Goal: Task Accomplishment & Management: Complete application form

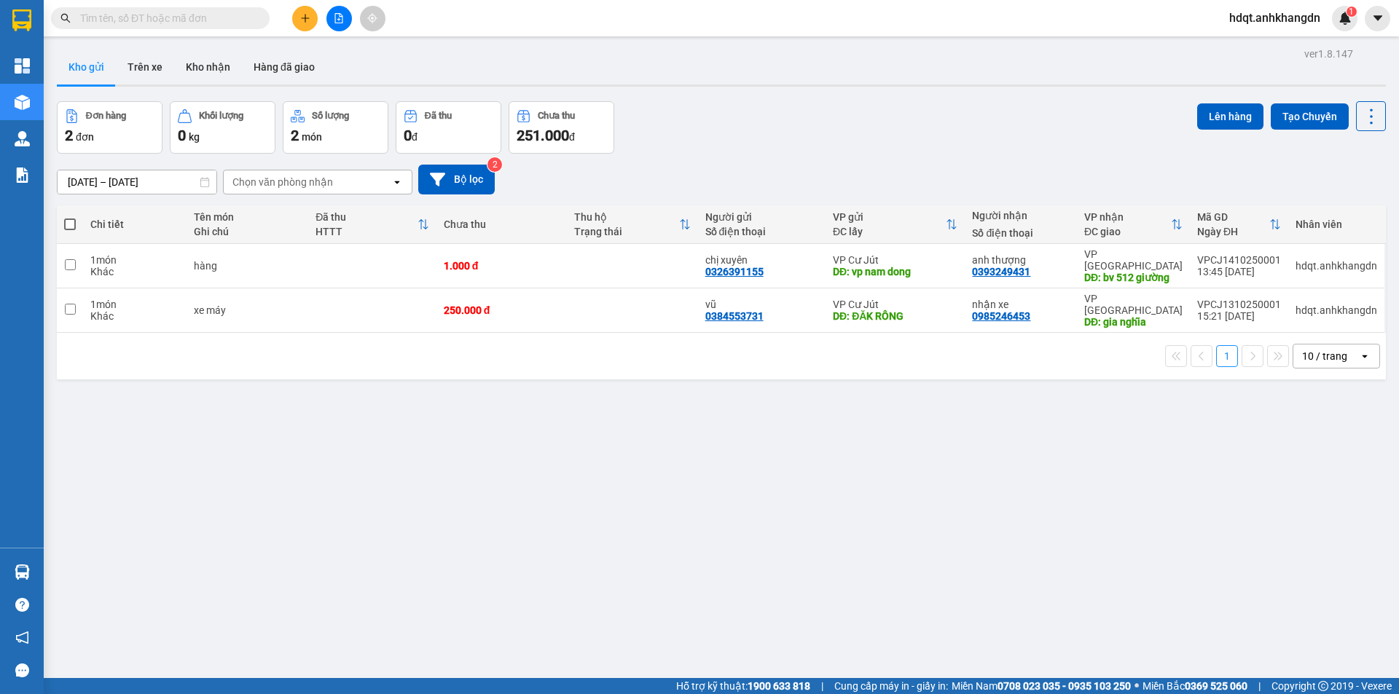
click at [295, 17] on button at bounding box center [304, 18] width 25 height 25
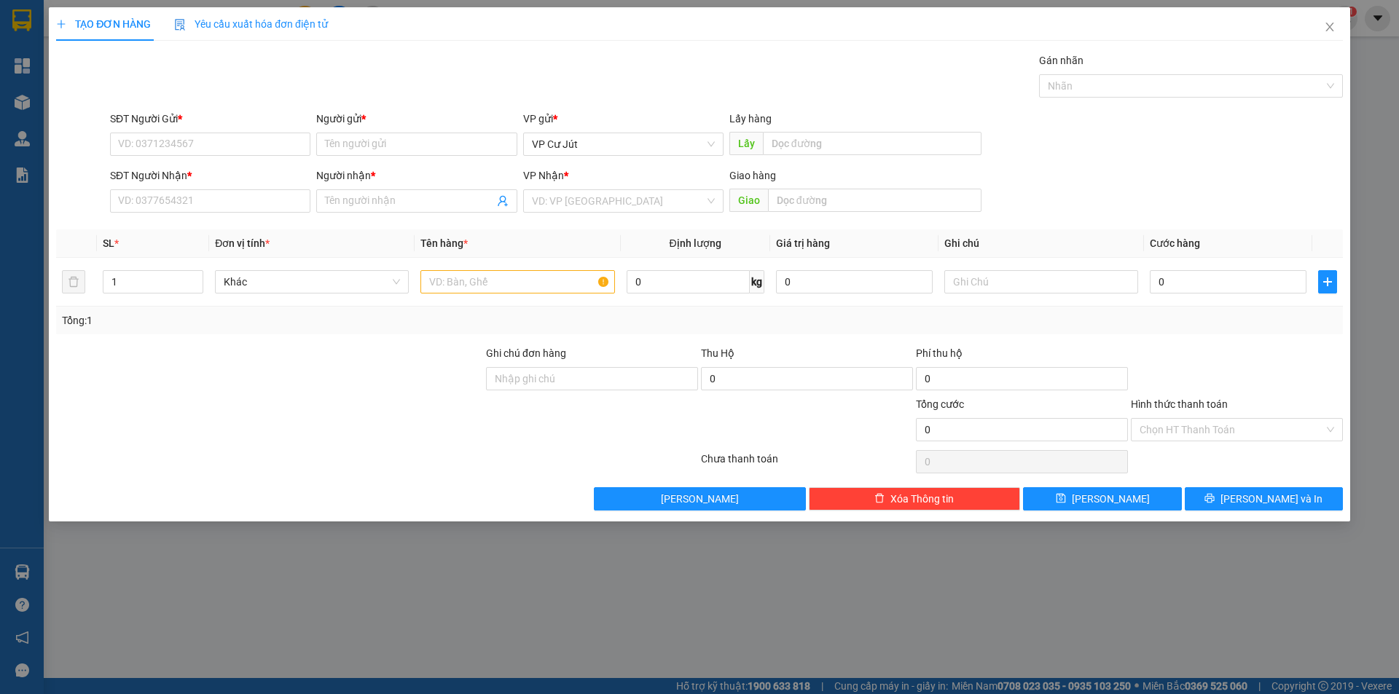
click at [1356, 70] on div "TẠO ĐƠN HÀNG Yêu cầu xuất hóa đơn điện tử Transit Pickup Surcharge Ids Transit …" at bounding box center [699, 347] width 1399 height 694
click at [1327, 28] on icon "close" at bounding box center [1330, 27] width 12 height 12
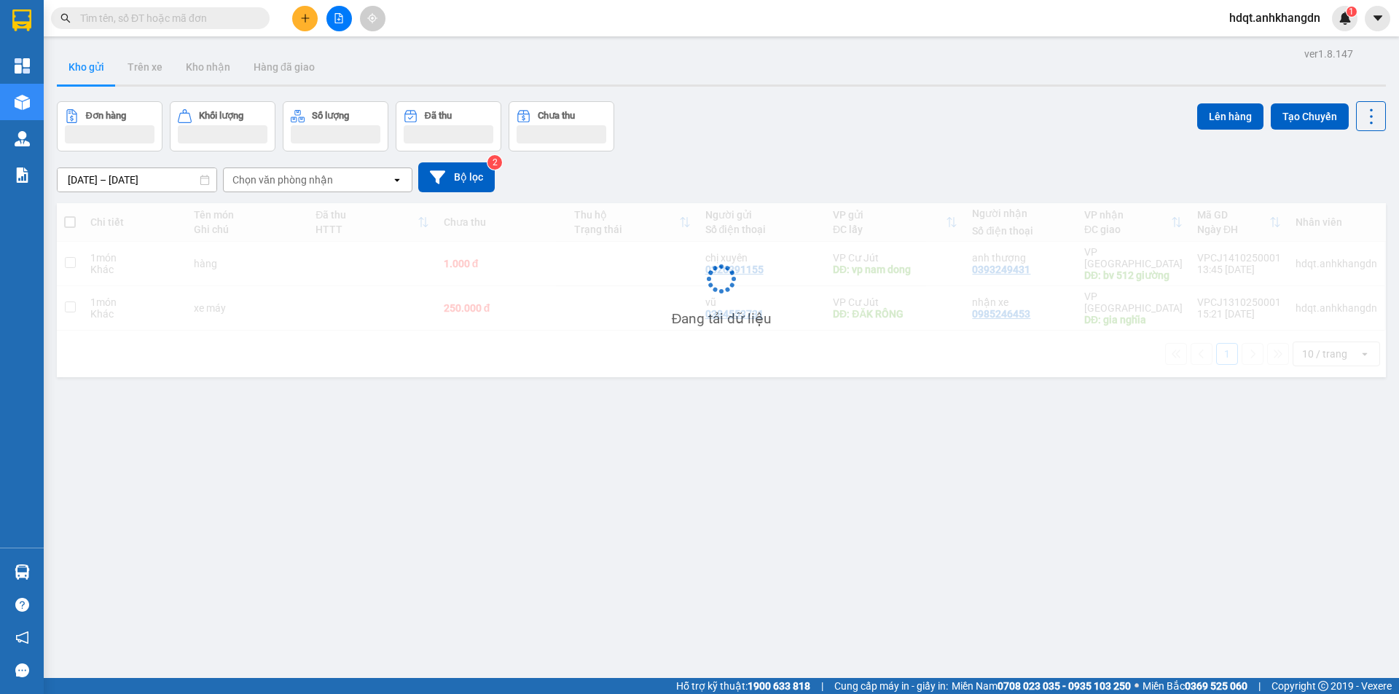
click at [160, 17] on input "text" at bounding box center [166, 18] width 172 height 16
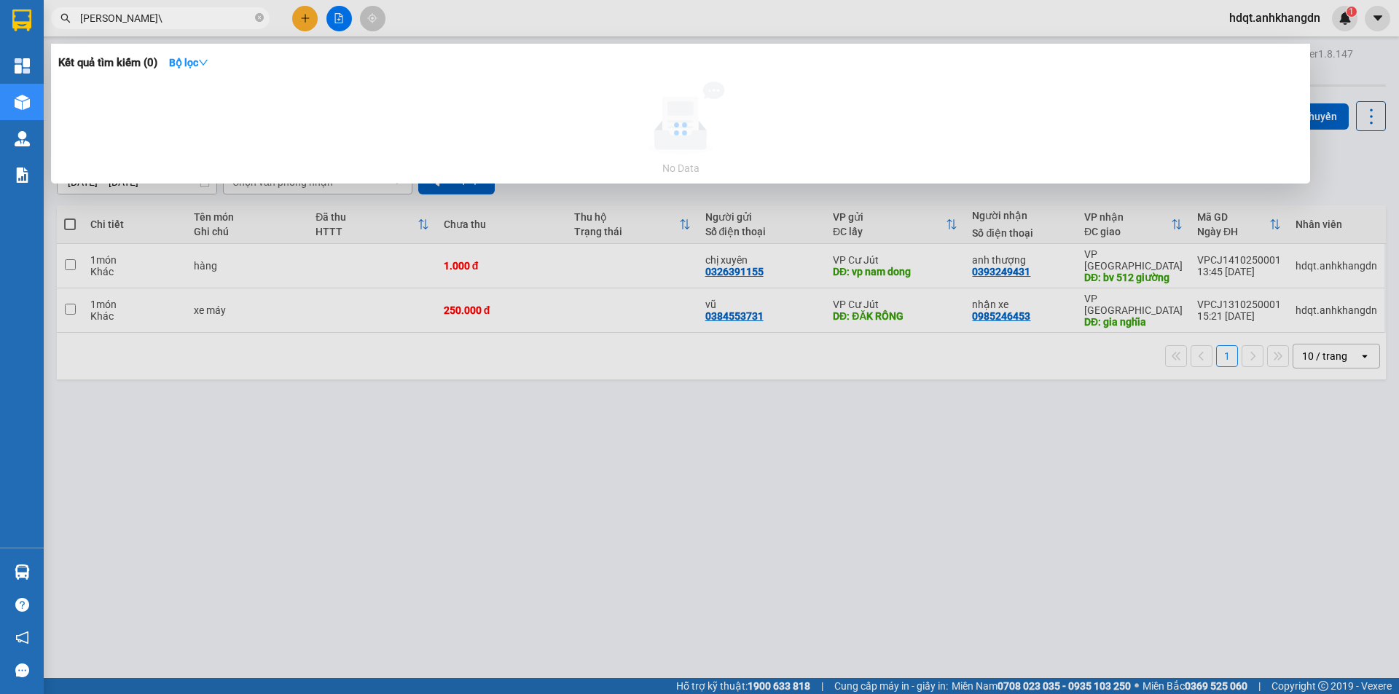
type input "[PERSON_NAME]"
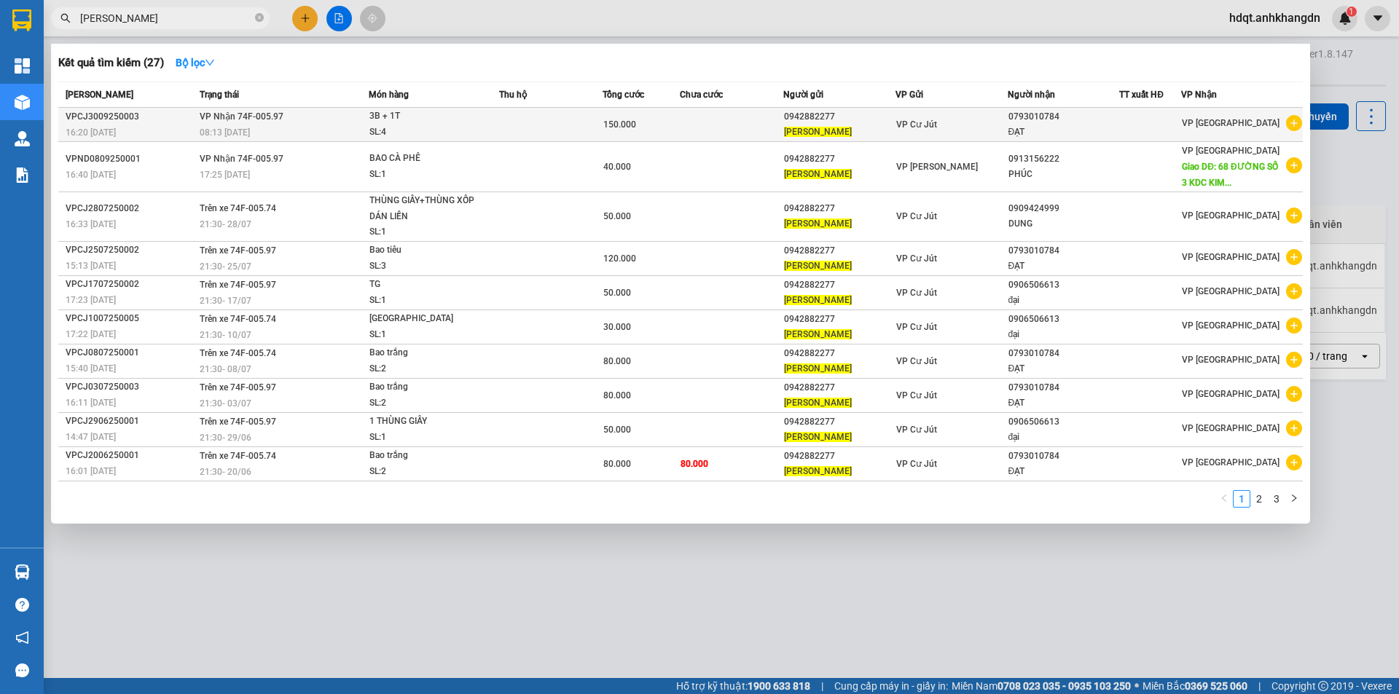
click at [1180, 117] on div at bounding box center [1150, 124] width 60 height 15
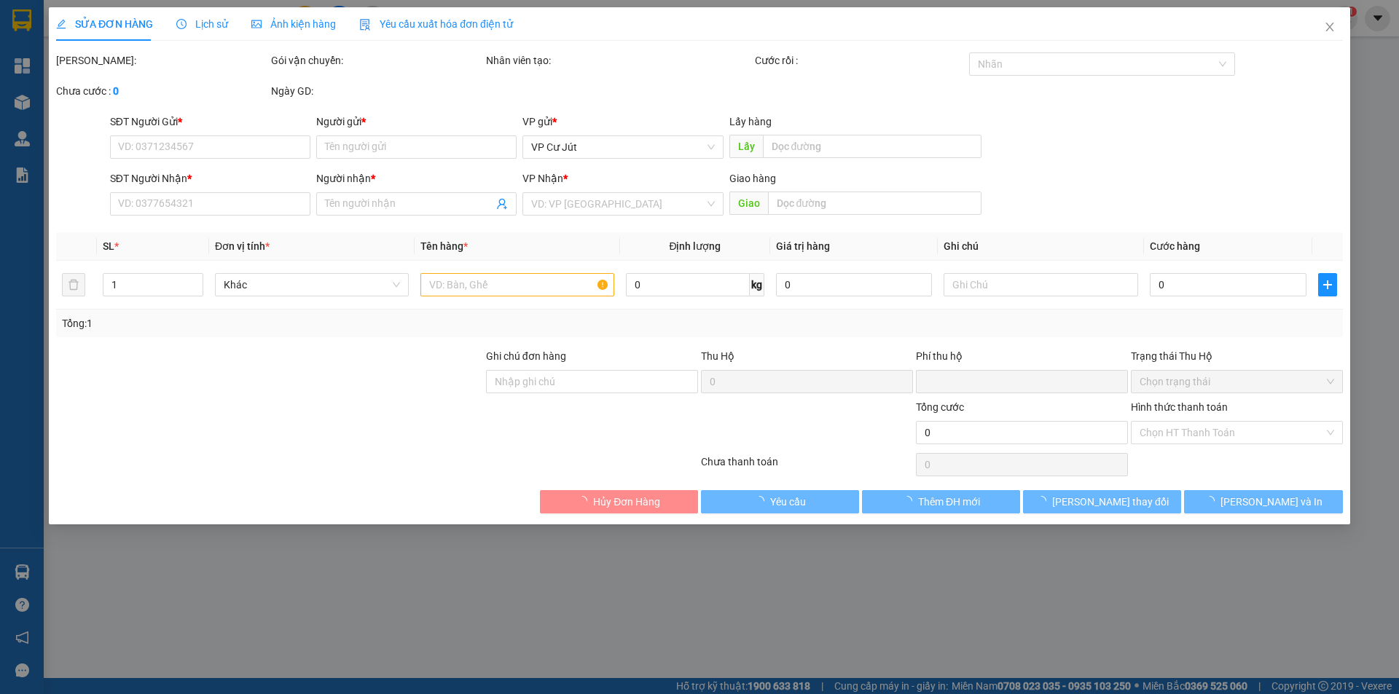
type input "0942882277"
type input "[PERSON_NAME]"
type input "0793010784"
type input "ĐẠT"
type input "0"
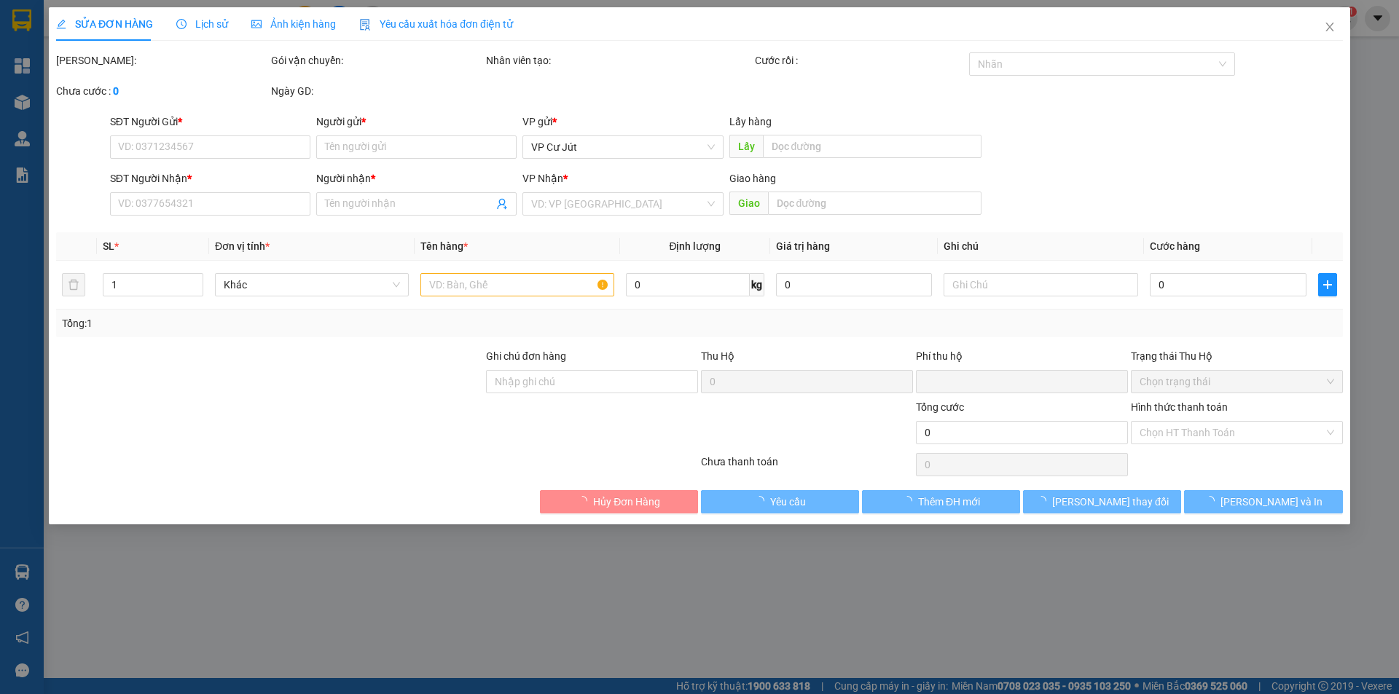
type input "150.000"
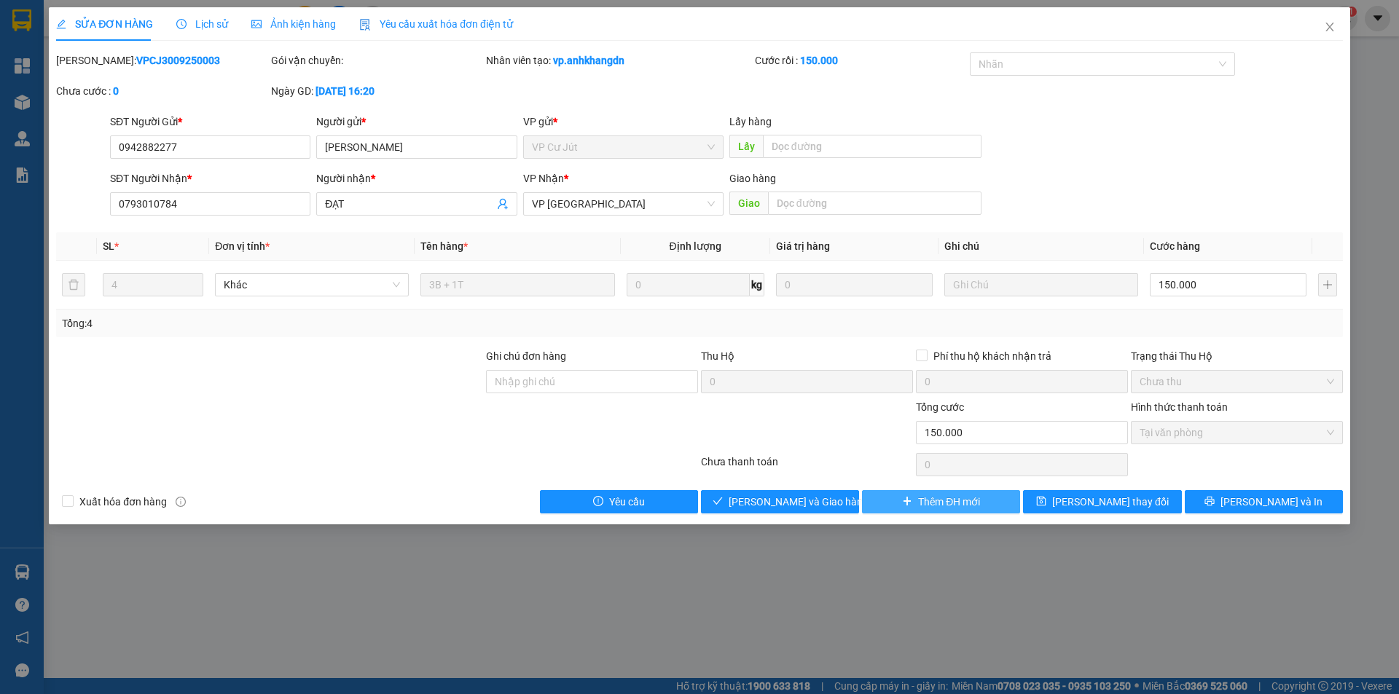
click at [964, 497] on span "Thêm ĐH mới" at bounding box center [949, 502] width 62 height 16
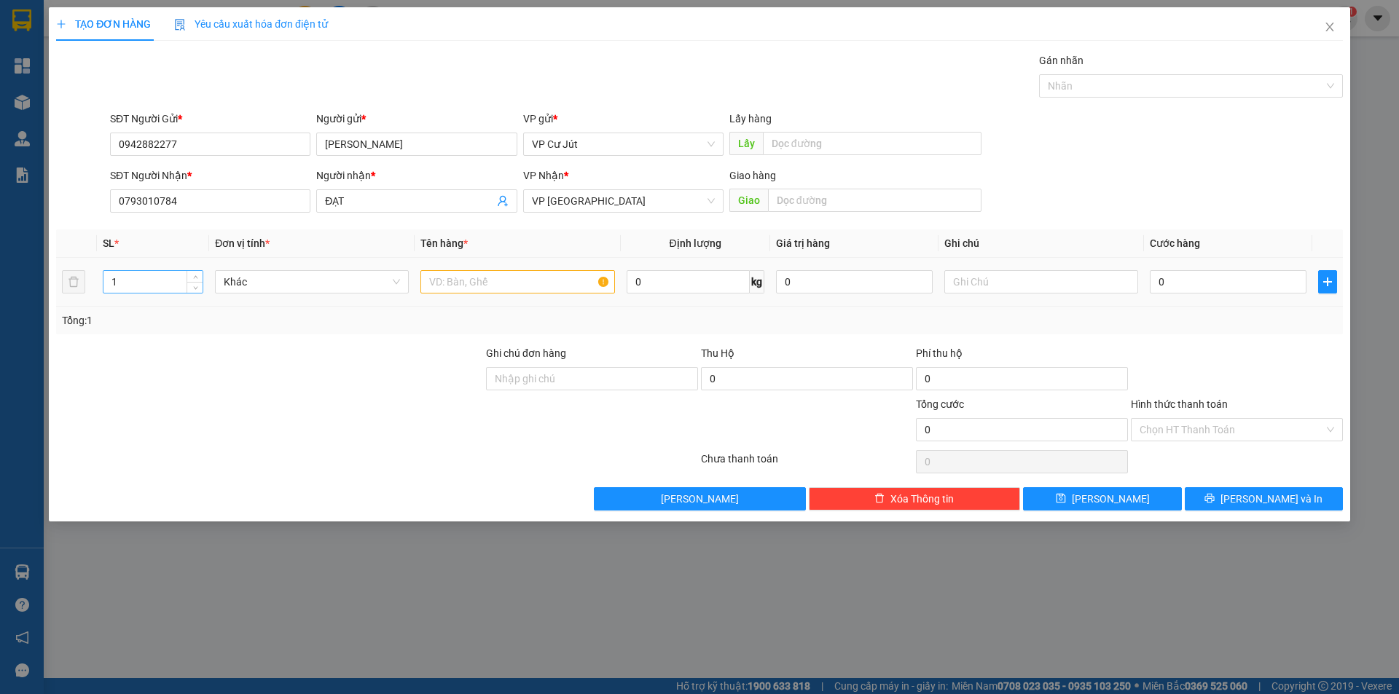
click at [170, 287] on input "1" at bounding box center [152, 282] width 99 height 22
click at [168, 286] on input "1" at bounding box center [152, 282] width 99 height 22
type input "3"
click at [488, 283] on input "text" at bounding box center [517, 281] width 194 height 23
type input "bao xanh"
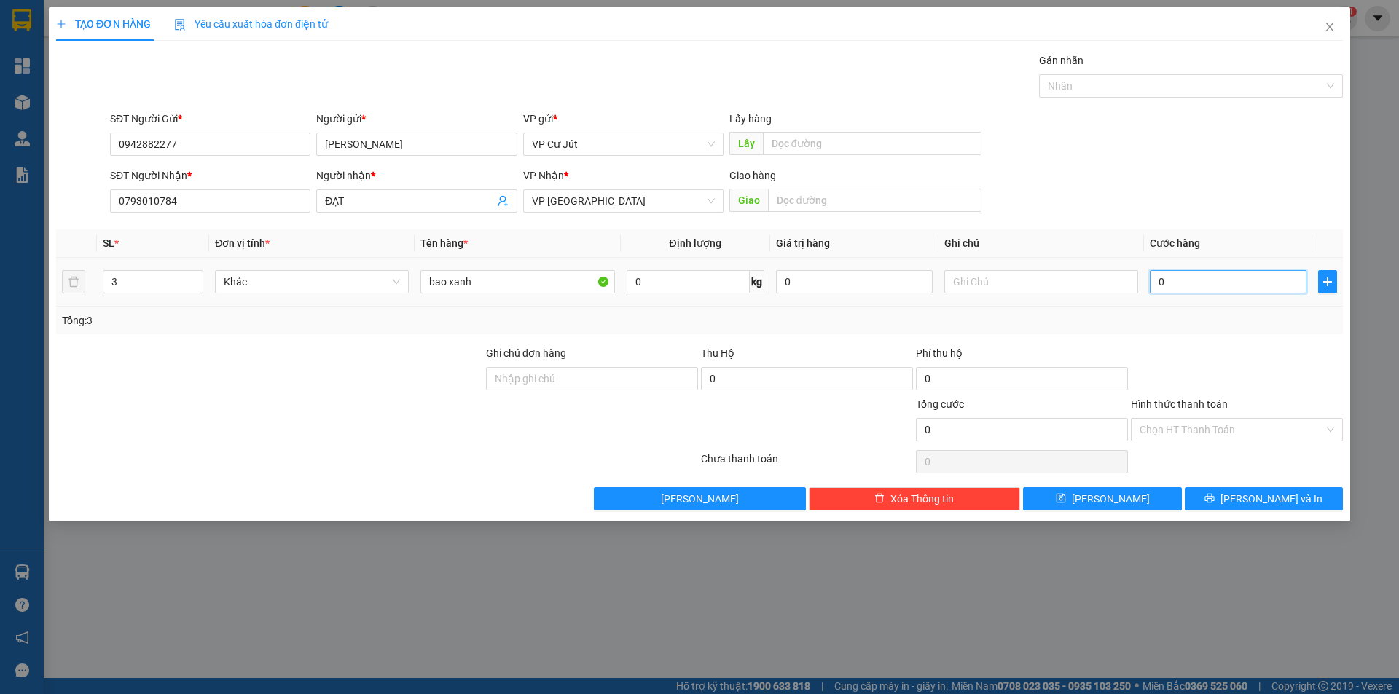
click at [1202, 283] on input "0" at bounding box center [1227, 281] width 157 height 23
type input "1"
type input "12"
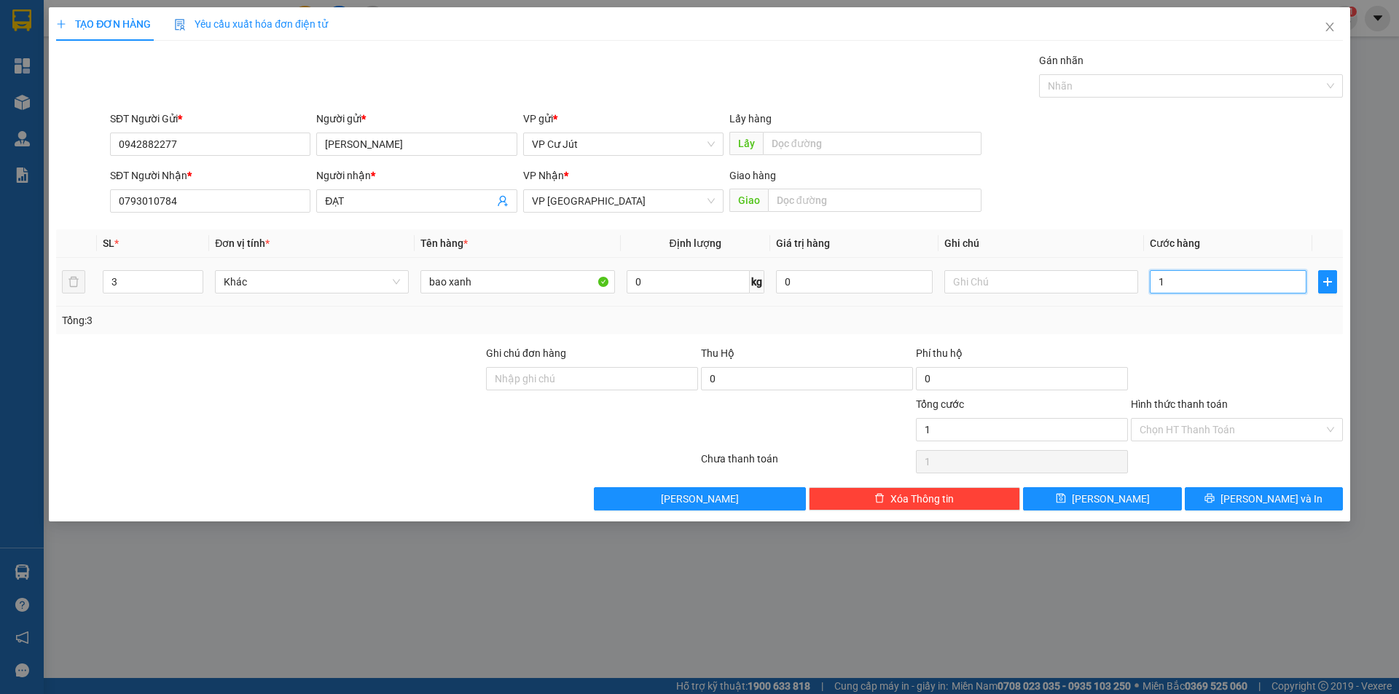
type input "12"
type input "120"
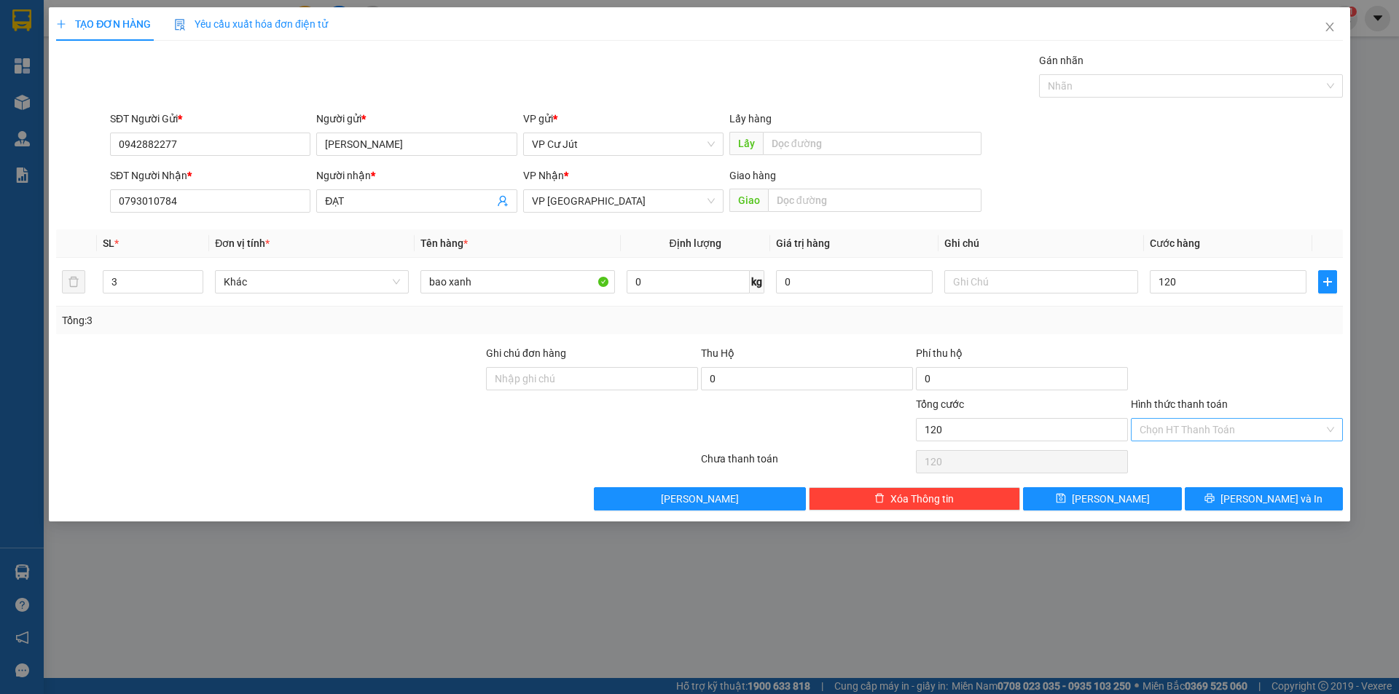
type input "120.000"
click at [1236, 436] on input "Hình thức thanh toán" at bounding box center [1231, 430] width 184 height 22
click at [1228, 452] on div "Tại văn phòng" at bounding box center [1236, 459] width 194 height 16
type input "0"
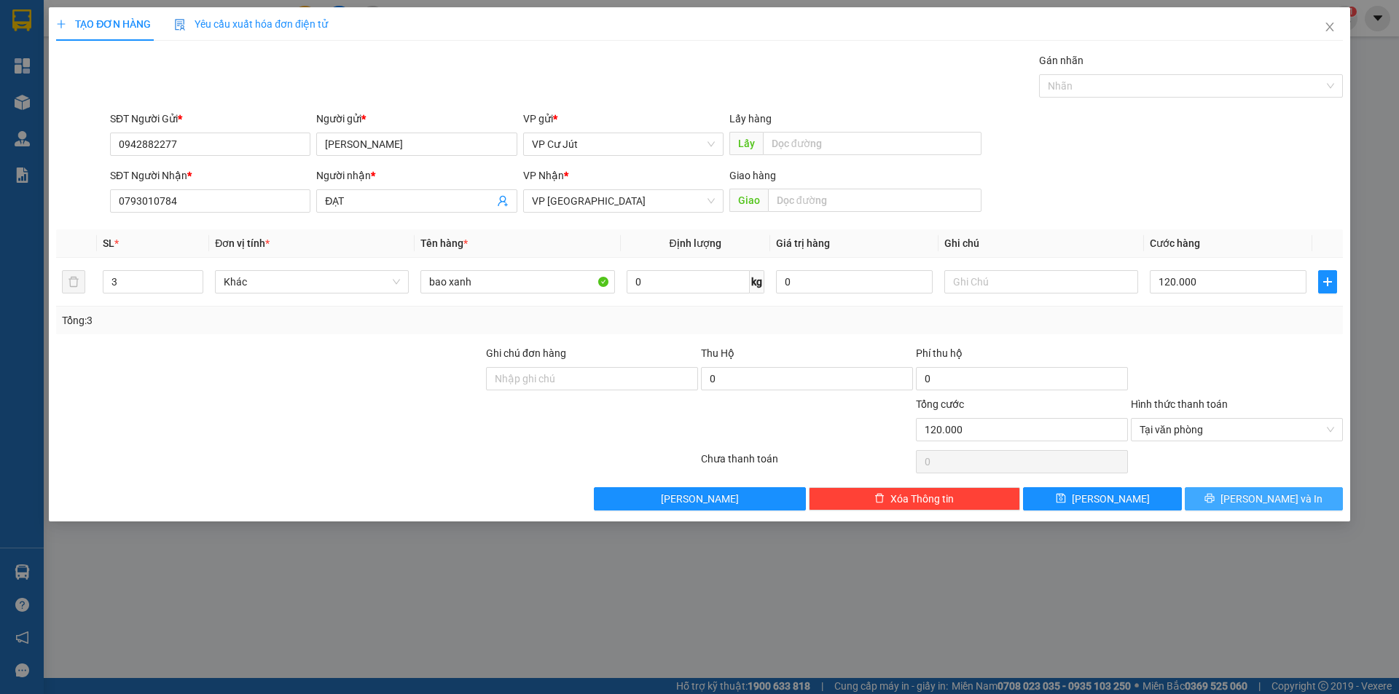
click at [1251, 499] on span "[PERSON_NAME] và In" at bounding box center [1271, 499] width 102 height 16
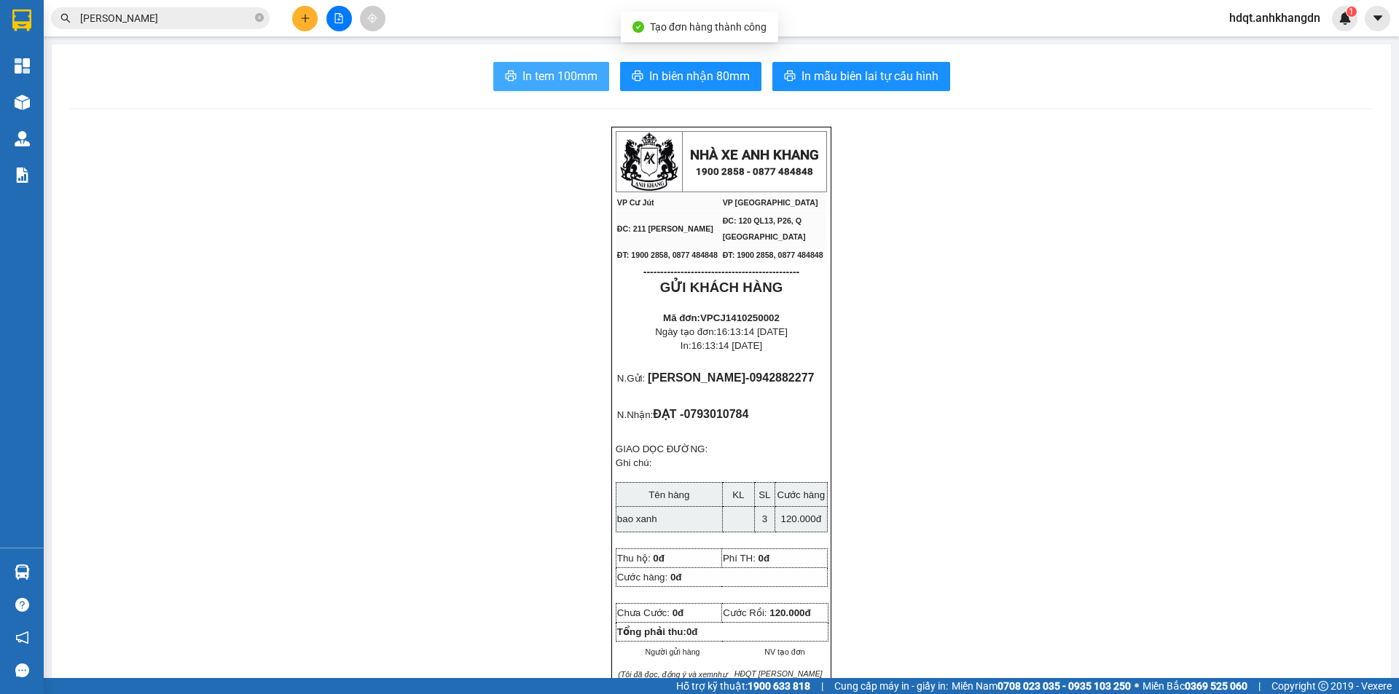
click at [568, 74] on span "In tem 100mm" at bounding box center [559, 76] width 75 height 18
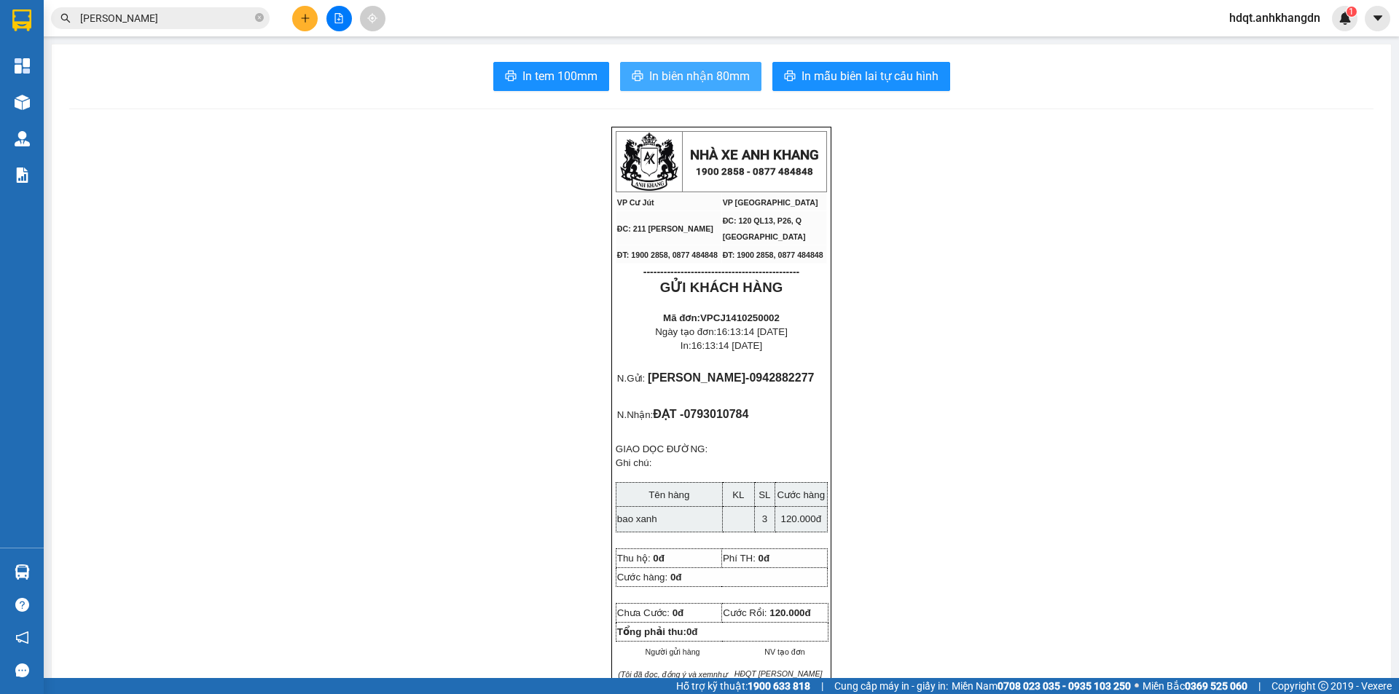
click at [706, 80] on span "In biên nhận 80mm" at bounding box center [699, 76] width 101 height 18
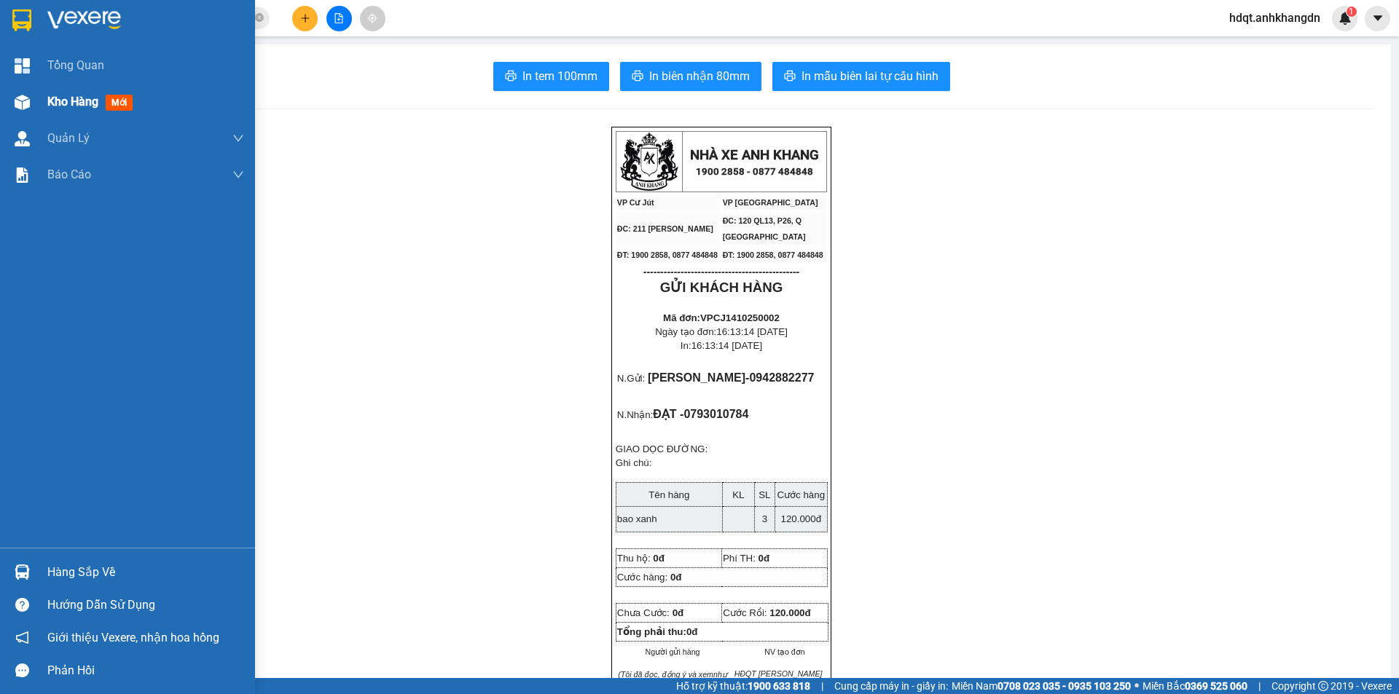
click at [104, 103] on div "Kho hàng mới" at bounding box center [92, 102] width 91 height 18
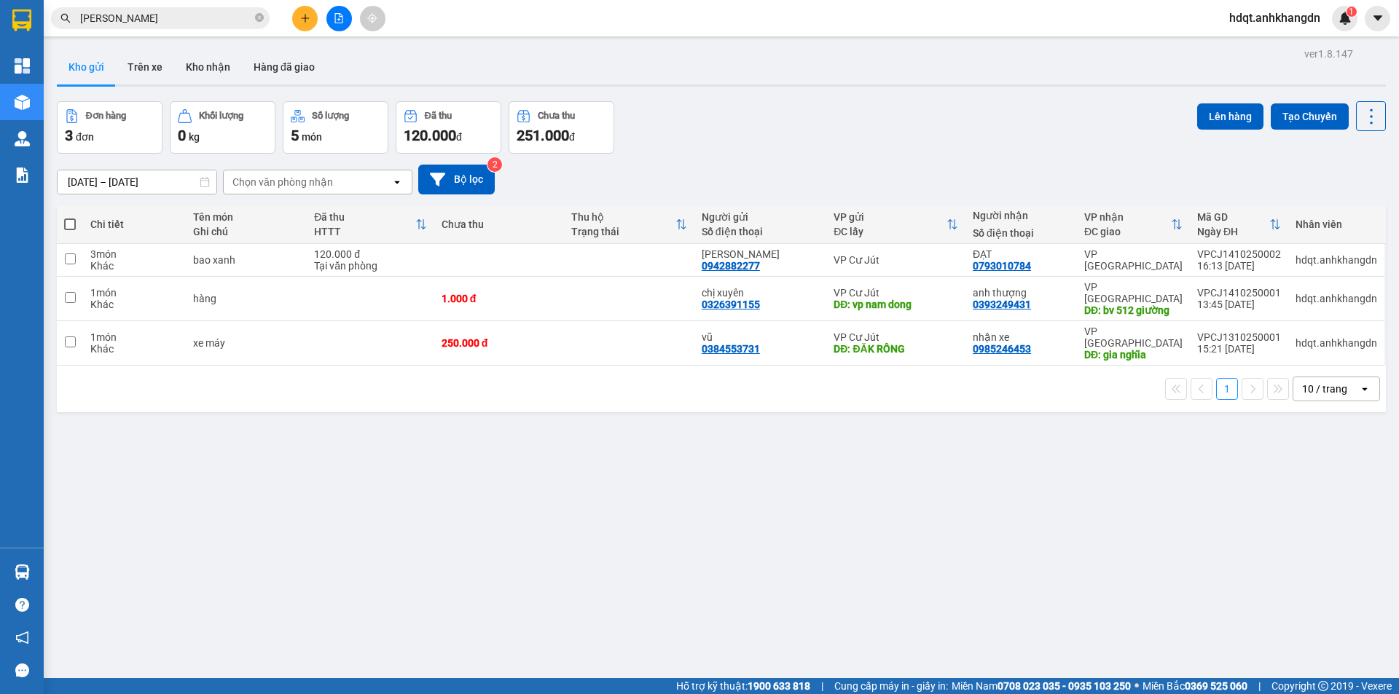
click at [755, 474] on div "ver 1.8.147 Kho gửi Trên xe Kho nhận Hàng đã giao Đơn hàng 3 đơn Khối lượng 0 k…" at bounding box center [721, 391] width 1340 height 694
